Goal: Navigation & Orientation: Find specific page/section

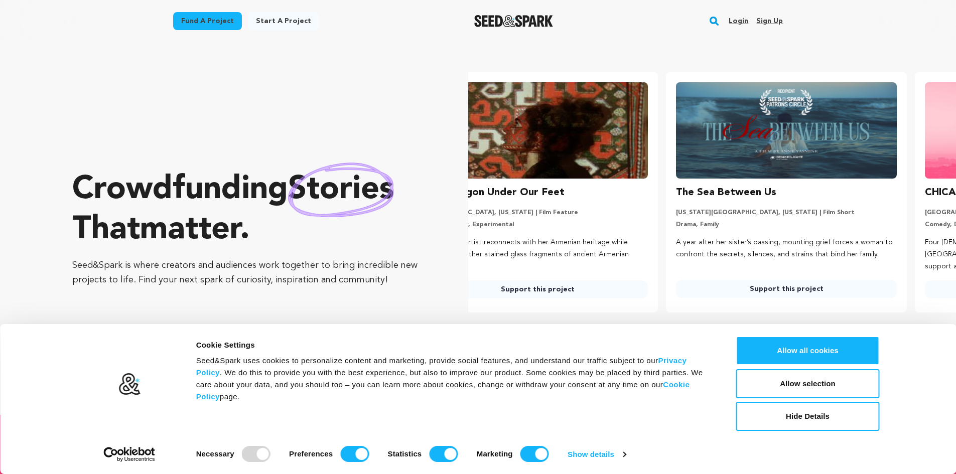
scroll to position [0, 257]
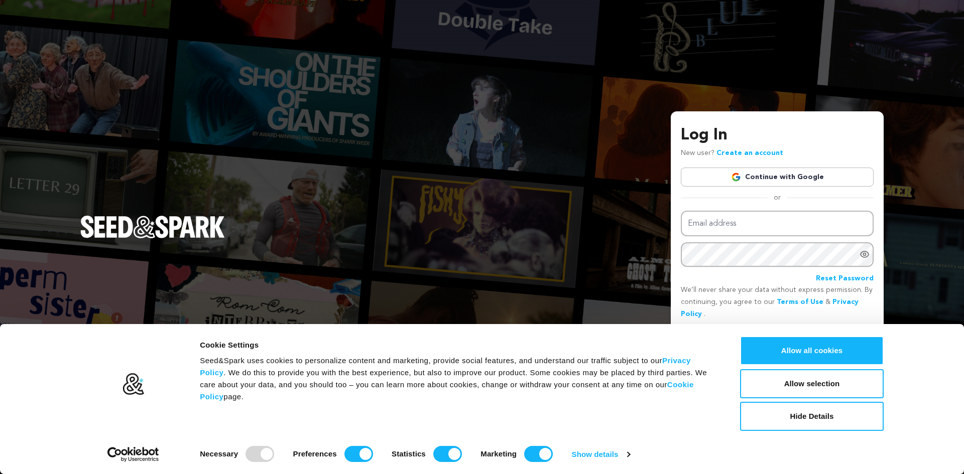
click at [807, 172] on link "Continue with Google" at bounding box center [777, 177] width 193 height 19
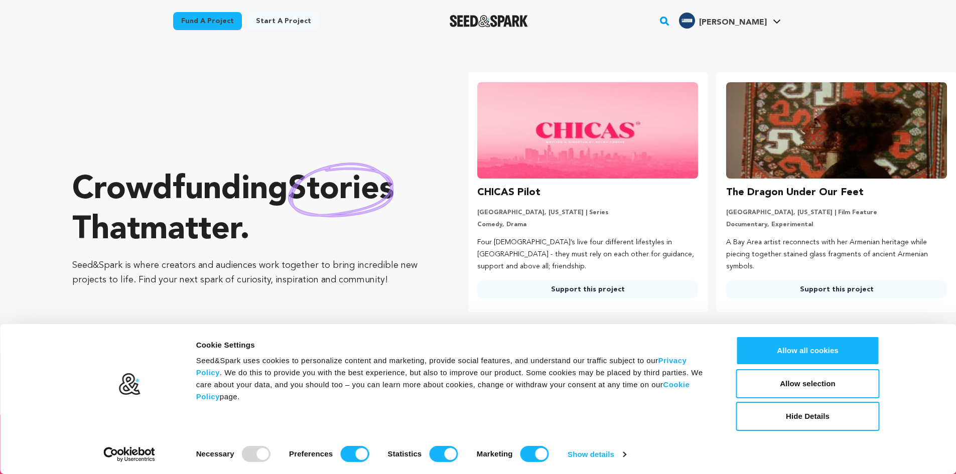
click at [722, 21] on div "Prasanna P." at bounding box center [723, 21] width 88 height 16
